Goal: Task Accomplishment & Management: Use online tool/utility

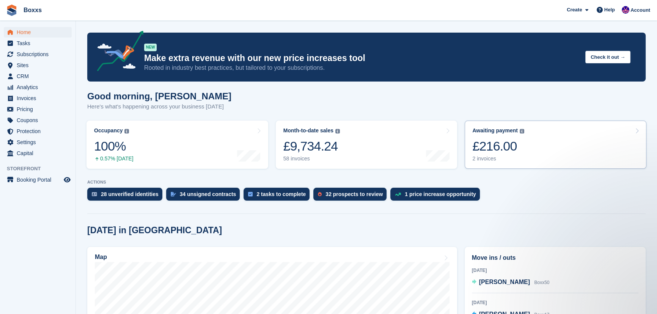
click at [580, 137] on link "Awaiting payment The total outstanding balance on all open invoices. £216.00 2 …" at bounding box center [556, 145] width 182 height 48
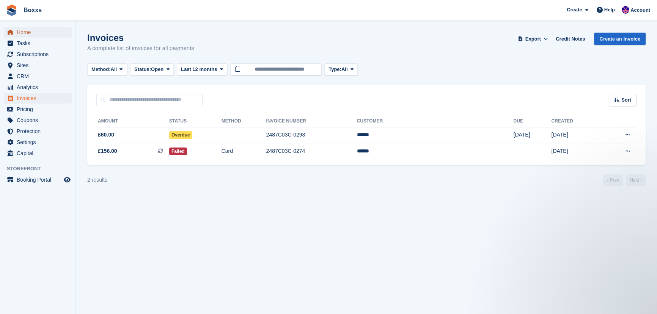
click at [30, 27] on span "Home" at bounding box center [40, 32] width 46 height 11
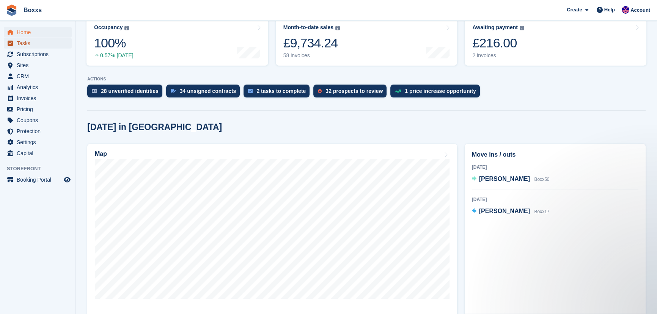
click at [26, 43] on span "Tasks" at bounding box center [40, 43] width 46 height 11
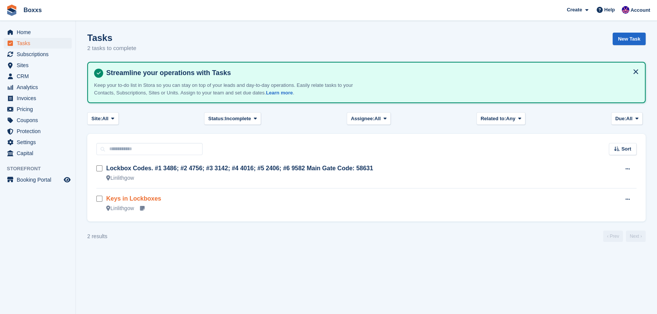
click at [148, 198] on link "Keys in Lockboxes" at bounding box center [133, 198] width 55 height 6
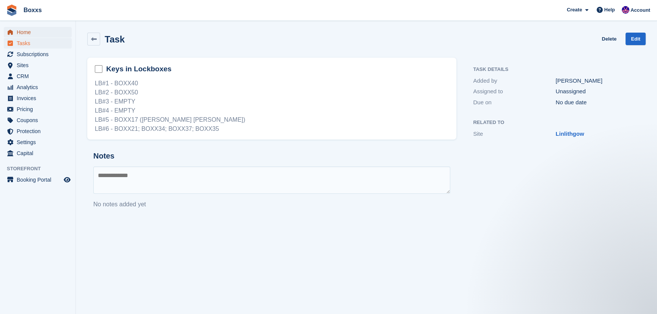
click at [18, 30] on span "Home" at bounding box center [40, 32] width 46 height 11
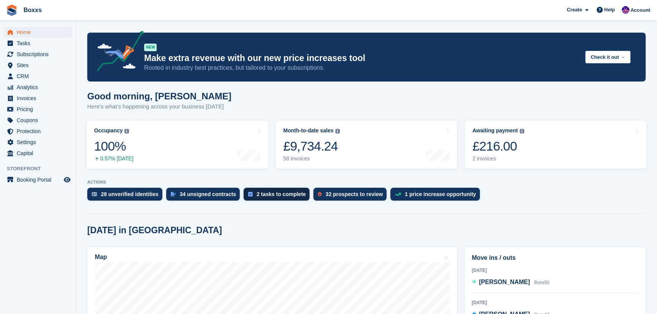
scroll to position [138, 0]
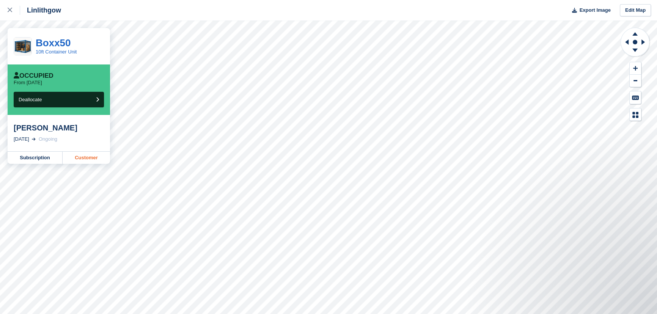
click at [88, 156] on link "Customer" at bounding box center [86, 158] width 47 height 12
drag, startPoint x: 10, startPoint y: 11, endPoint x: 53, endPoint y: 47, distance: 56.8
click at [10, 11] on icon at bounding box center [10, 10] width 5 height 5
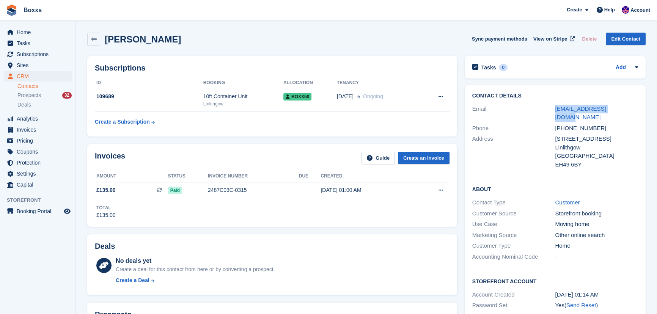
drag, startPoint x: 579, startPoint y: 110, endPoint x: 554, endPoint y: 109, distance: 25.1
click at [554, 109] on div "Email [EMAIL_ADDRESS][DOMAIN_NAME]" at bounding box center [555, 113] width 166 height 19
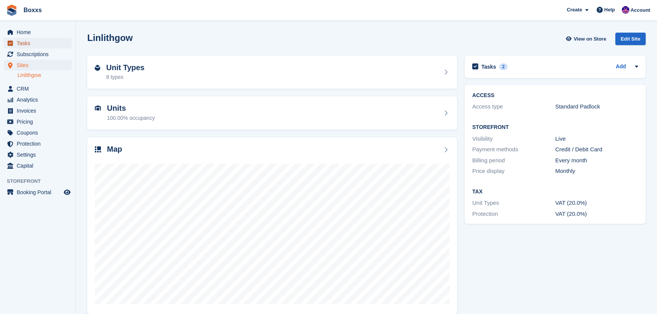
click at [26, 43] on span "Tasks" at bounding box center [40, 43] width 46 height 11
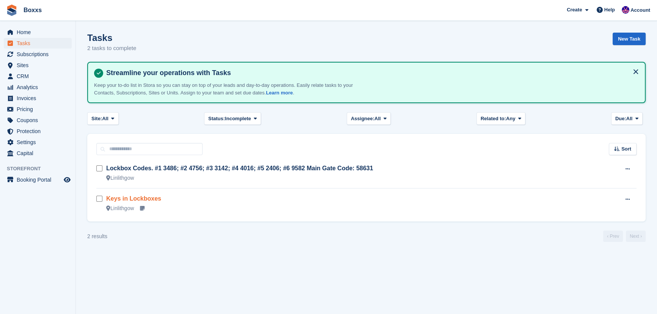
click at [148, 198] on link "Keys in Lockboxes" at bounding box center [133, 198] width 55 height 6
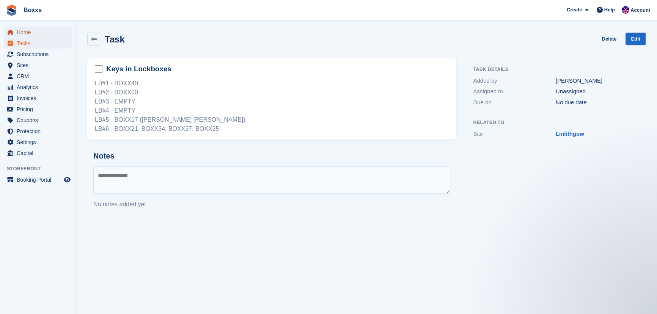
click at [22, 33] on span "Home" at bounding box center [40, 32] width 46 height 11
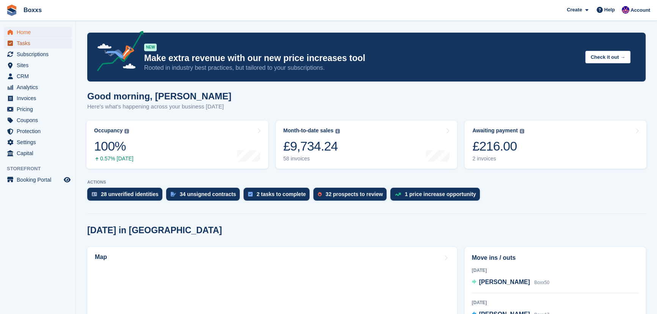
click at [26, 44] on span "Tasks" at bounding box center [40, 43] width 46 height 11
